Goal: Task Accomplishment & Management: Manage account settings

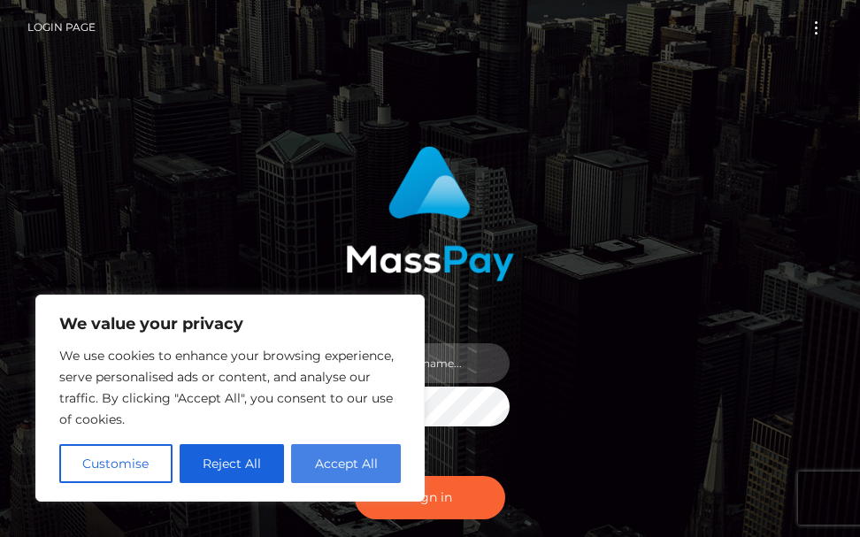
type input "[PERSON_NAME].cope2"
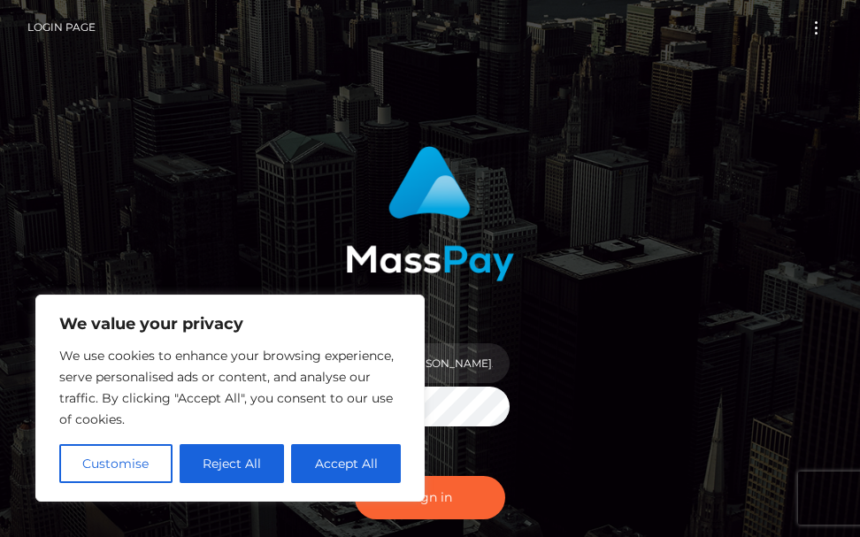
click at [338, 454] on button "Accept All" at bounding box center [346, 463] width 110 height 39
checkbox input "true"
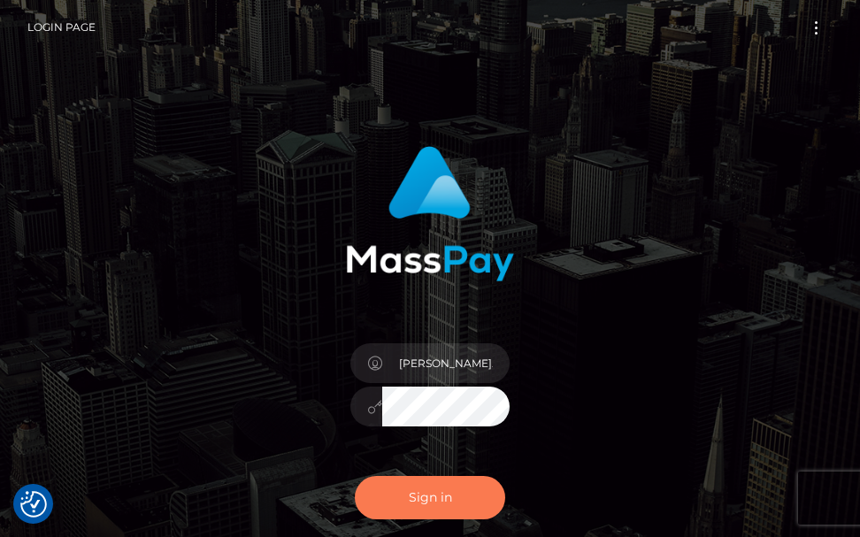
click at [405, 498] on button "Sign in" at bounding box center [430, 497] width 150 height 43
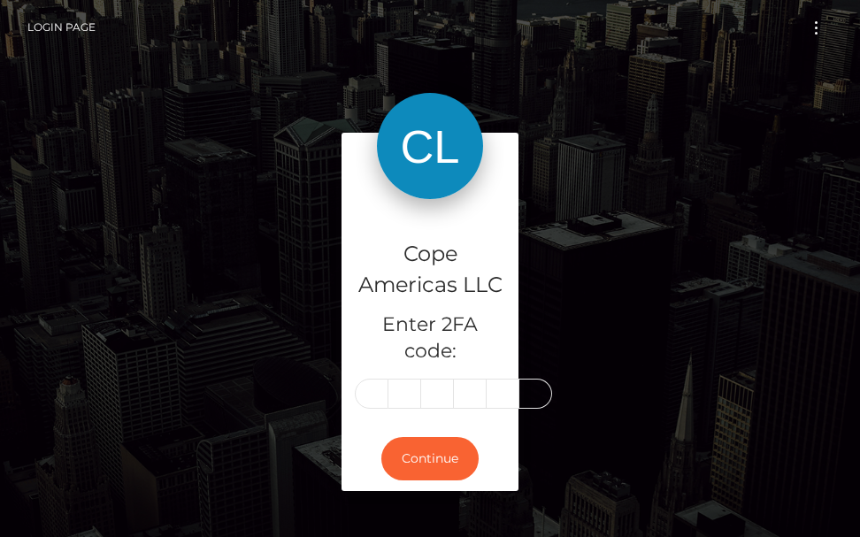
type input "5"
type input "7"
type input "9"
type input "5"
type input "1"
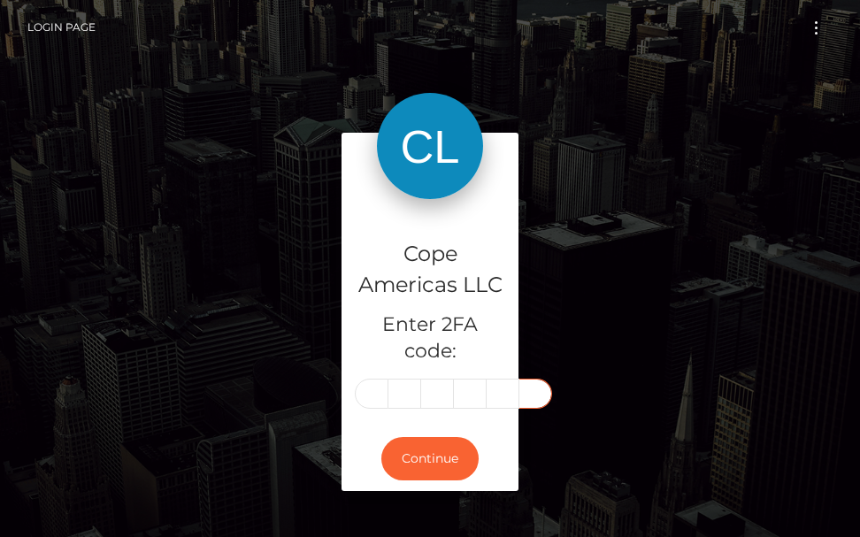
type input "8"
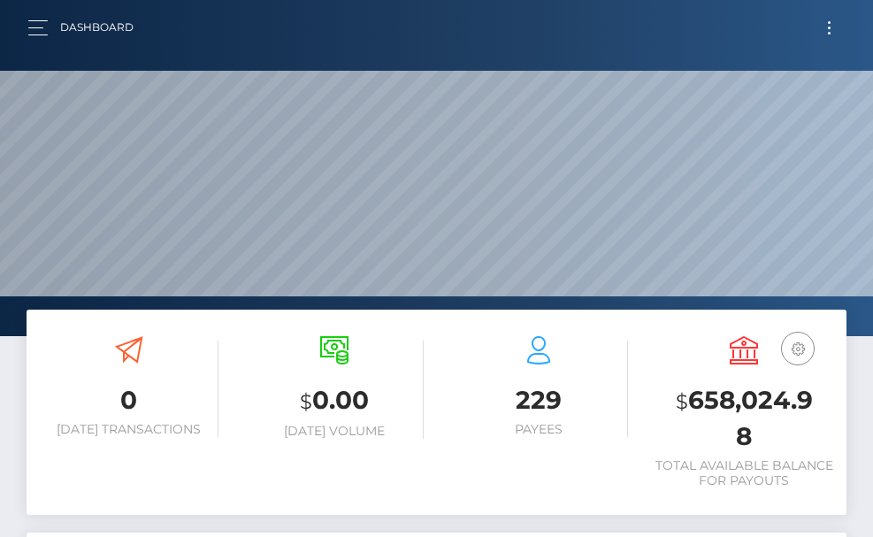
scroll to position [314, 396]
click at [829, 30] on button "Toggle navigation" at bounding box center [829, 28] width 33 height 24
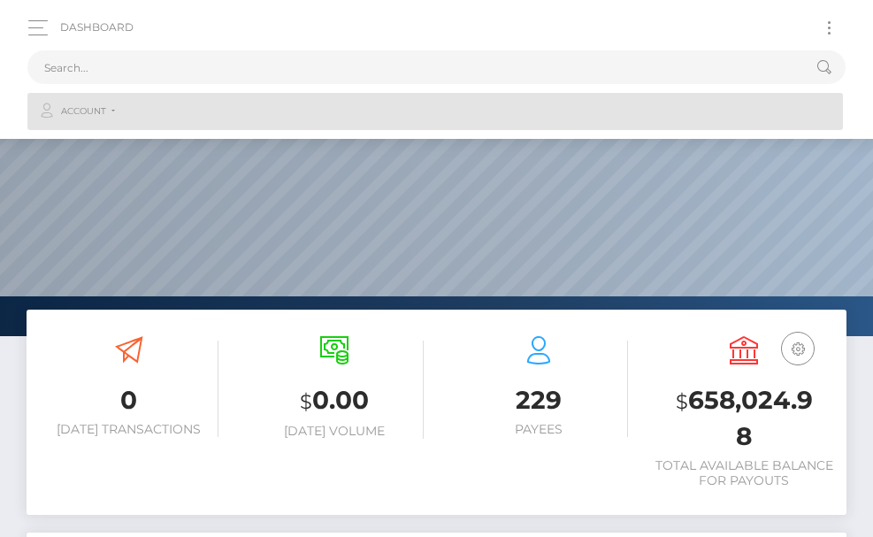
click at [103, 111] on span "Account" at bounding box center [83, 111] width 45 height 16
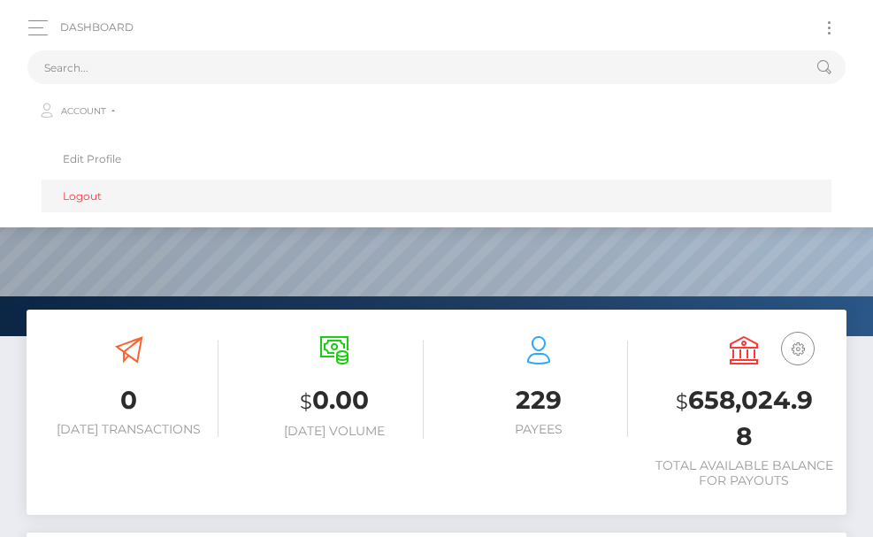
click at [94, 192] on link "Logout" at bounding box center [437, 196] width 790 height 33
